Goal: Navigation & Orientation: Understand site structure

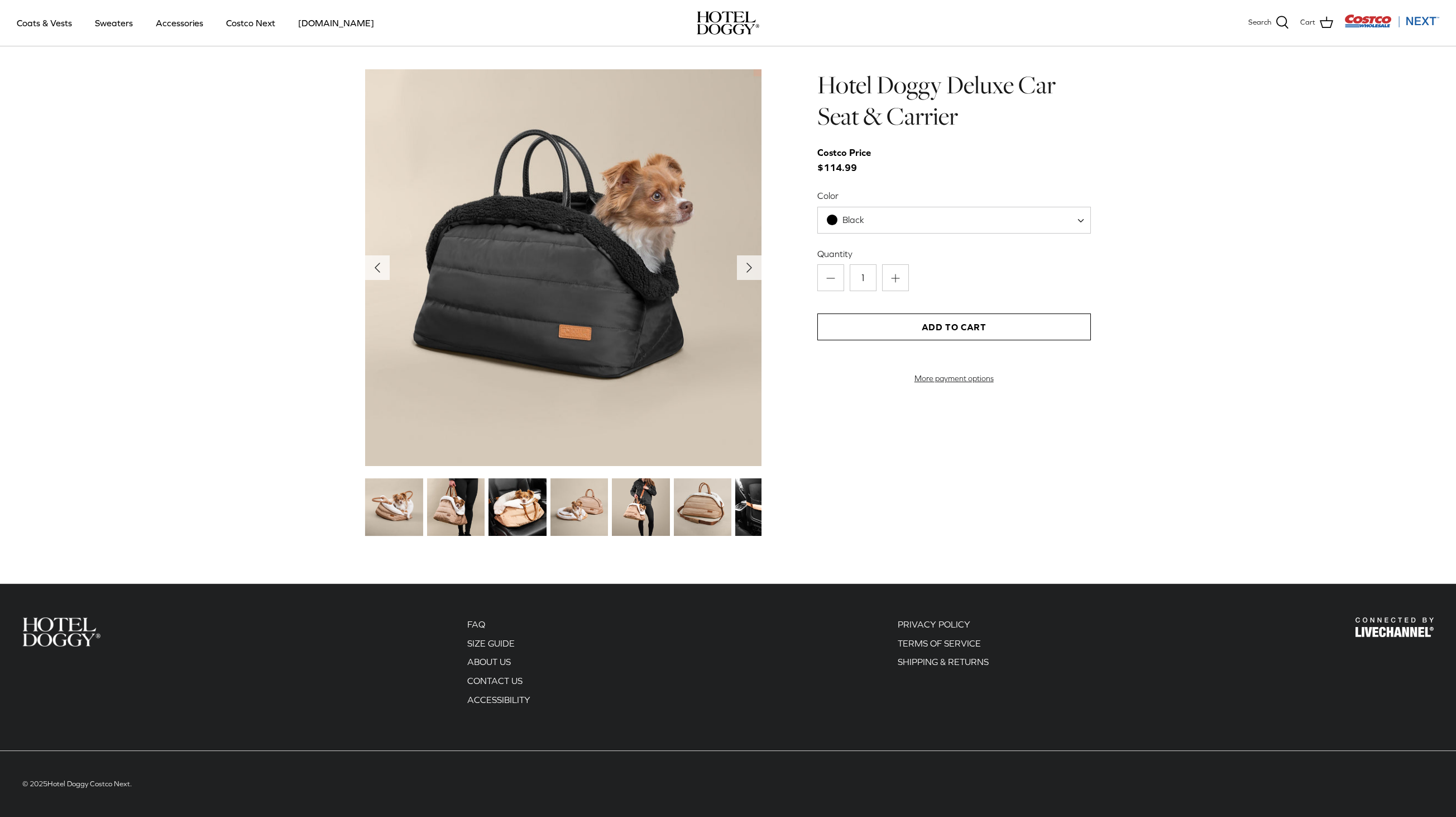
scroll to position [1055, 0]
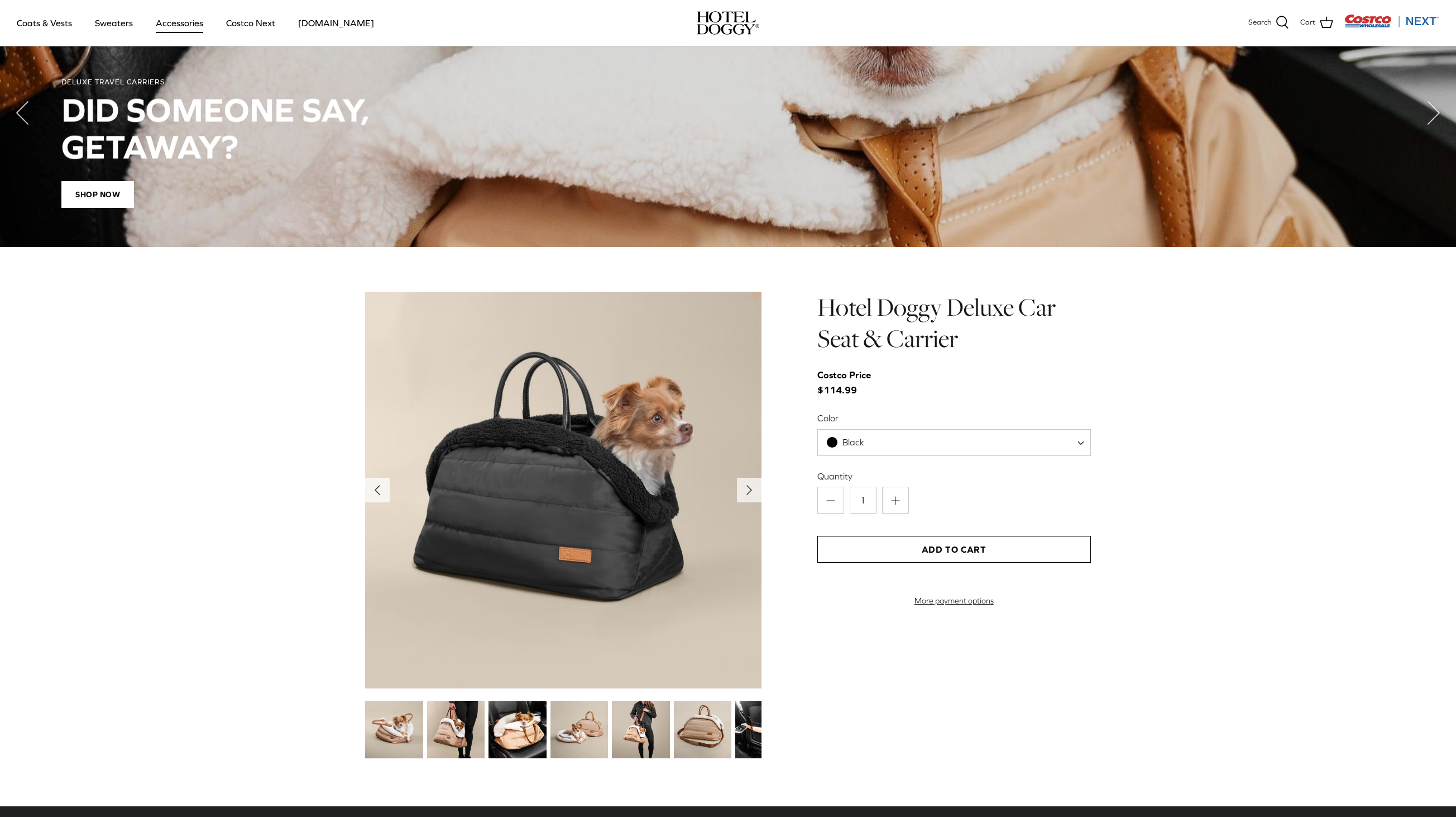
click at [179, 24] on link "Accessories" at bounding box center [179, 22] width 68 height 38
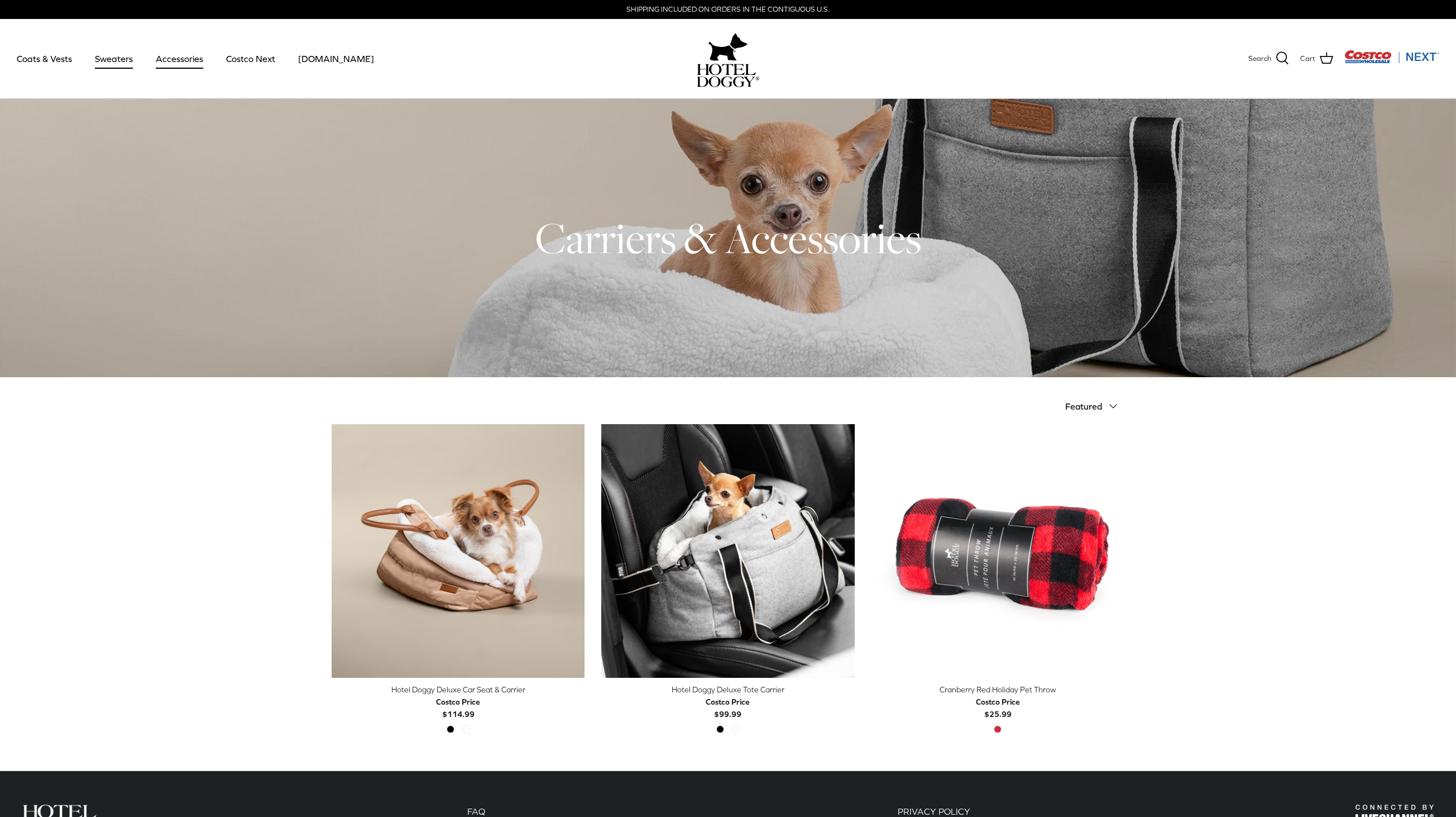
click at [103, 60] on link "Sweaters" at bounding box center [114, 58] width 58 height 38
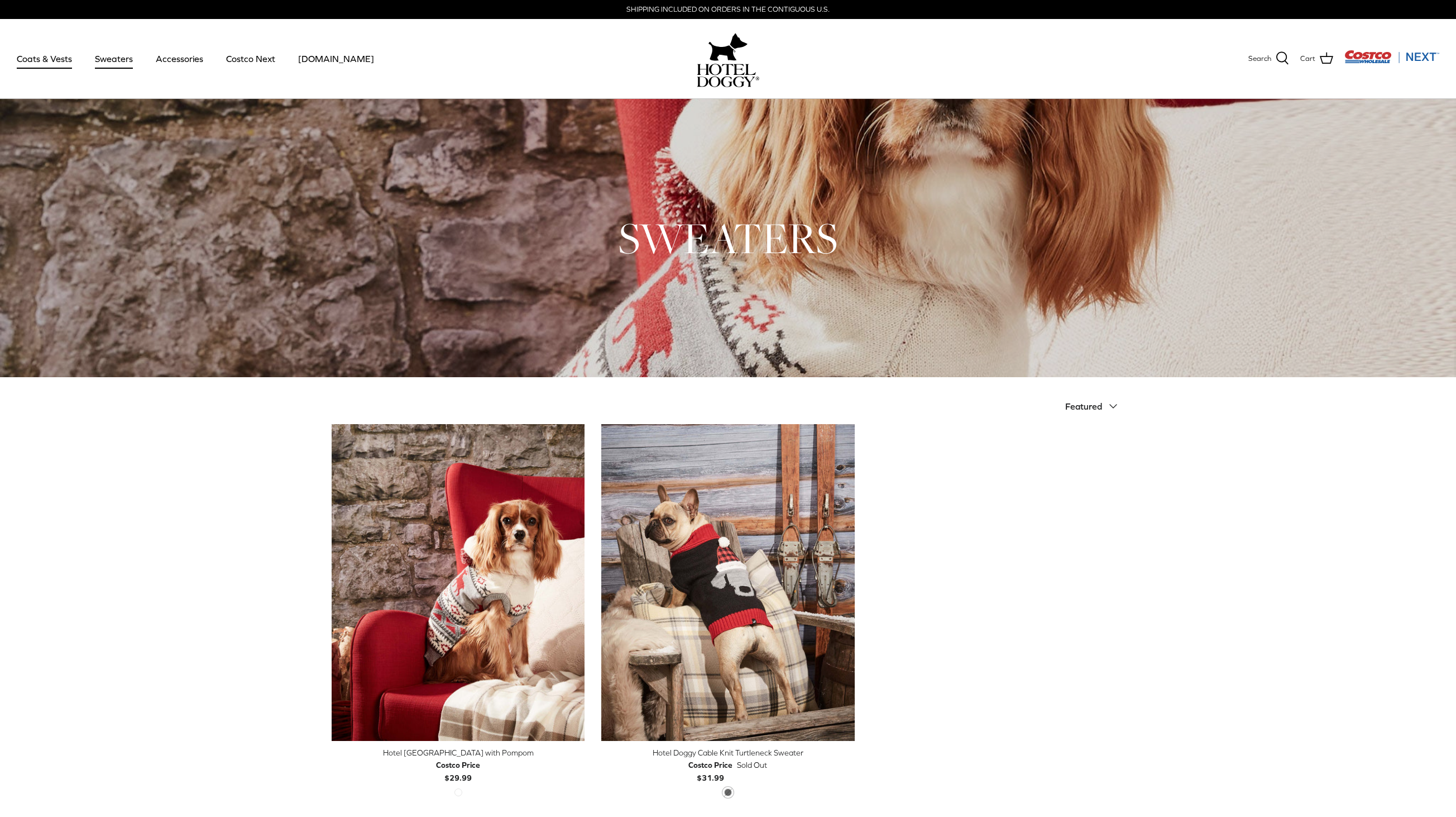
click at [49, 65] on link "Coats & Vests" at bounding box center [44, 58] width 75 height 38
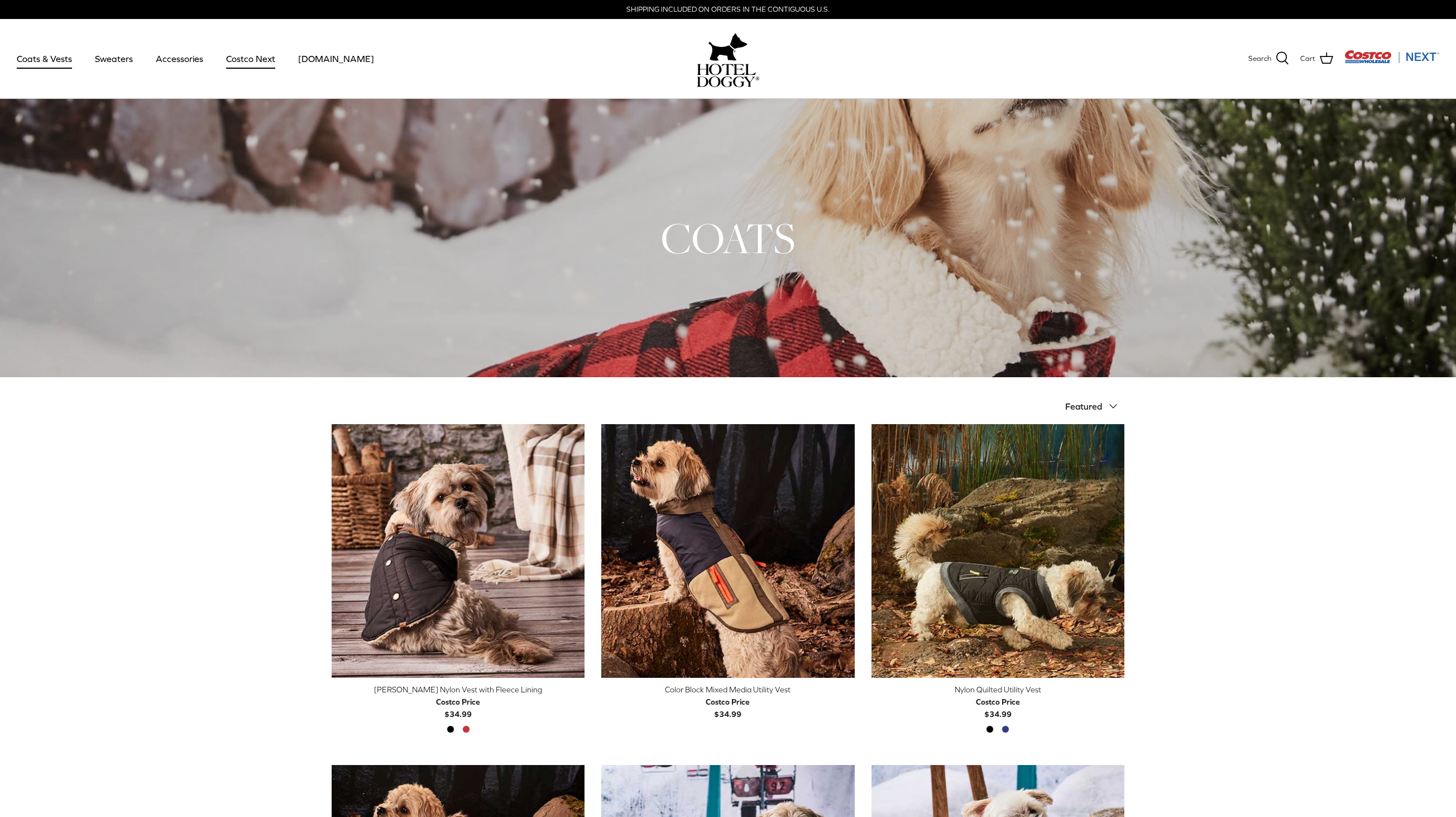
click at [266, 62] on link "Costco Next" at bounding box center [251, 58] width 70 height 38
